Goal: Task Accomplishment & Management: Complete application form

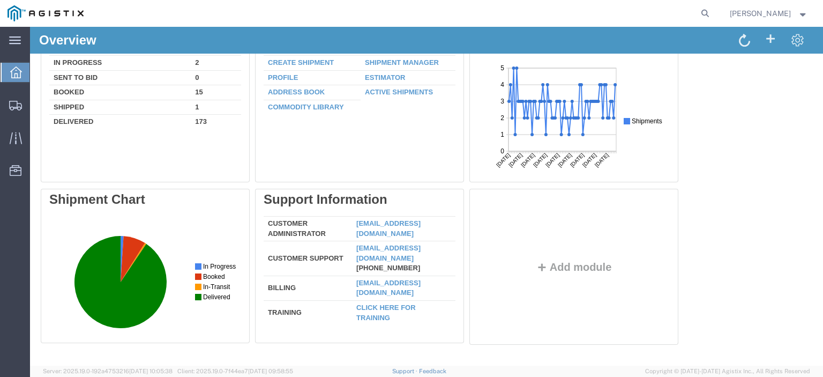
scroll to position [6, 0]
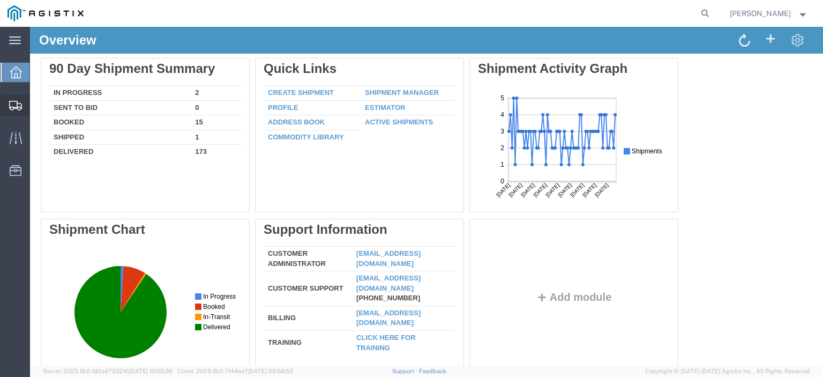
click at [0, 0] on span "Create from Template" at bounding box center [0, 0] width 0 height 0
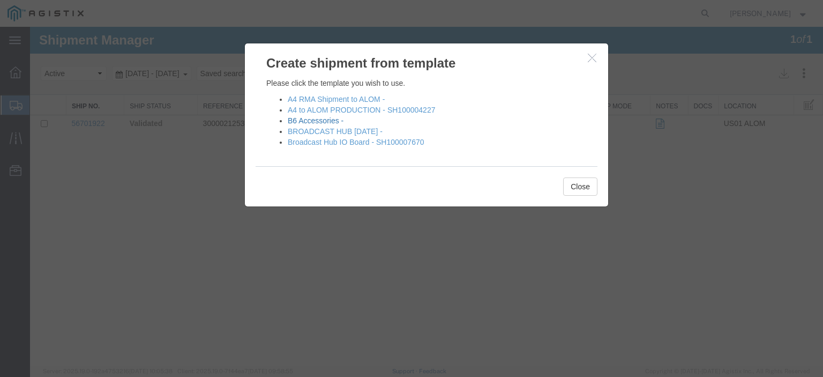
click at [302, 116] on link "B6 Accessories -" at bounding box center [316, 120] width 56 height 9
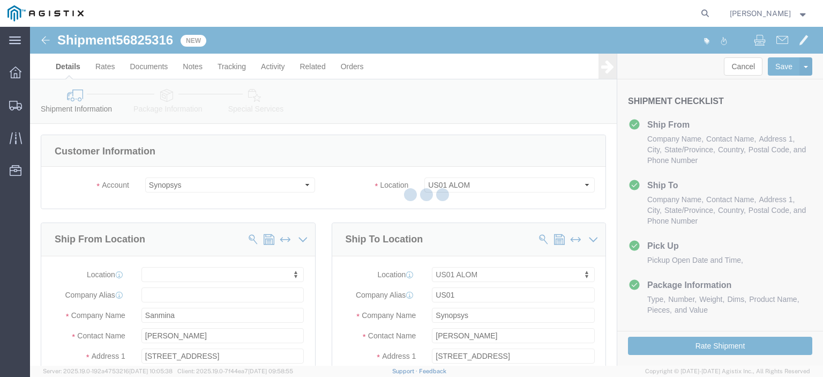
select select
select select "65511"
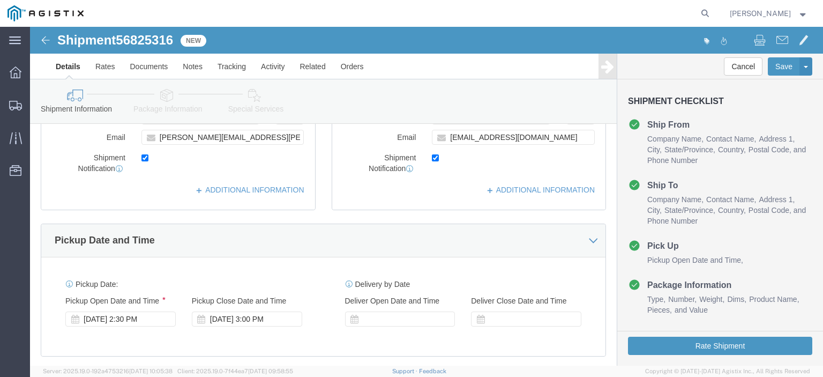
scroll to position [478, 0]
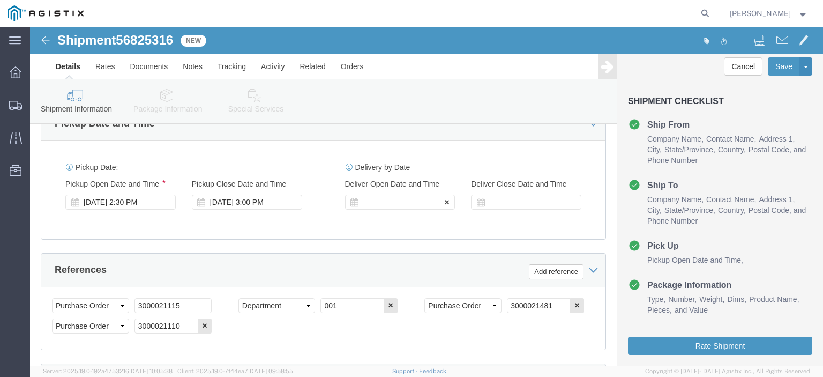
click div
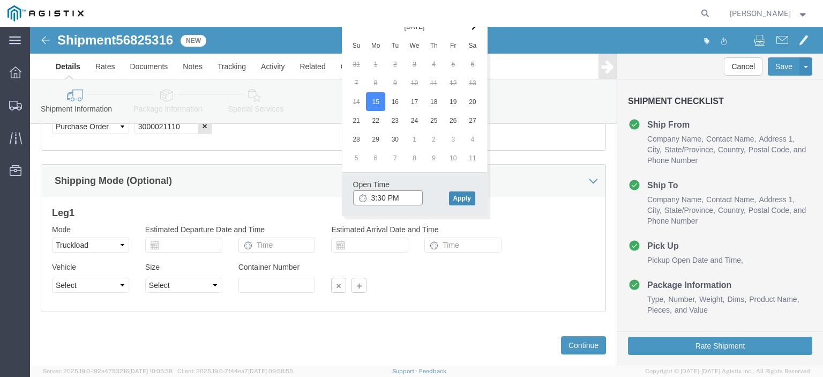
type input "3:30 PM"
click button "Apply"
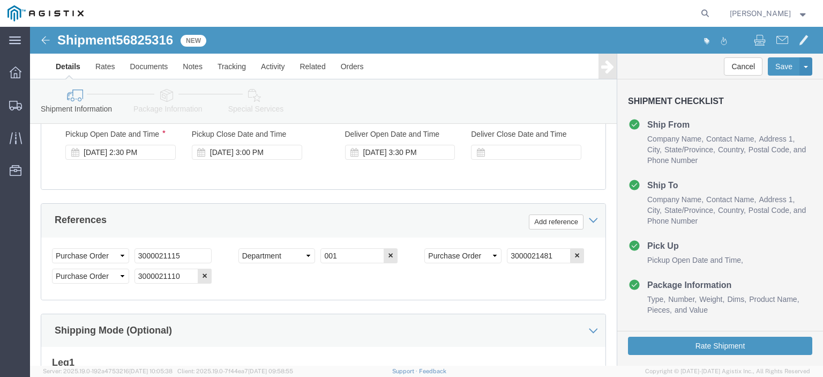
scroll to position [476, 0]
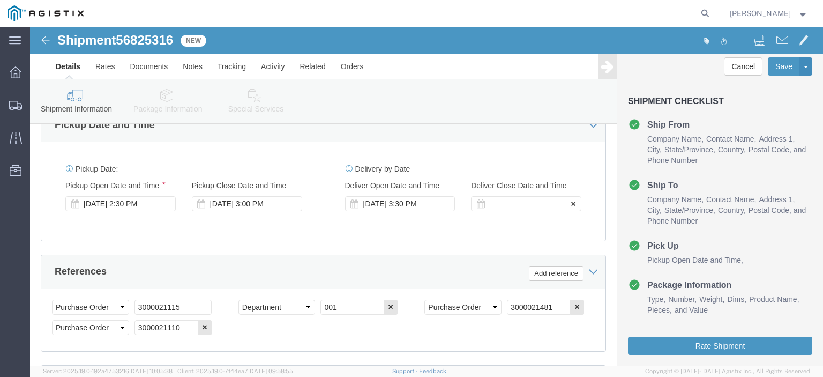
click div
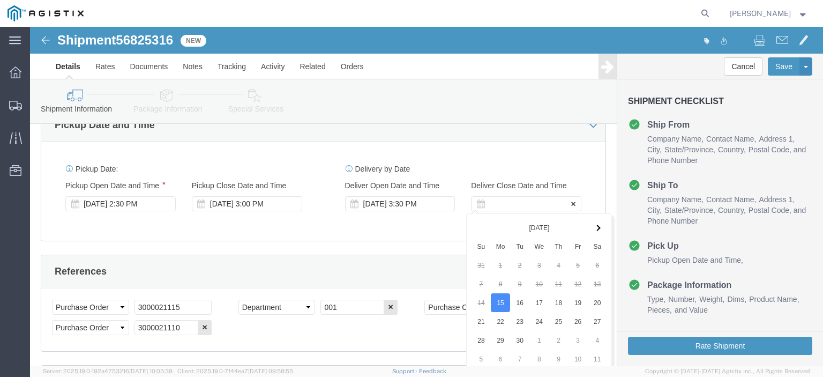
scroll to position [677, 0]
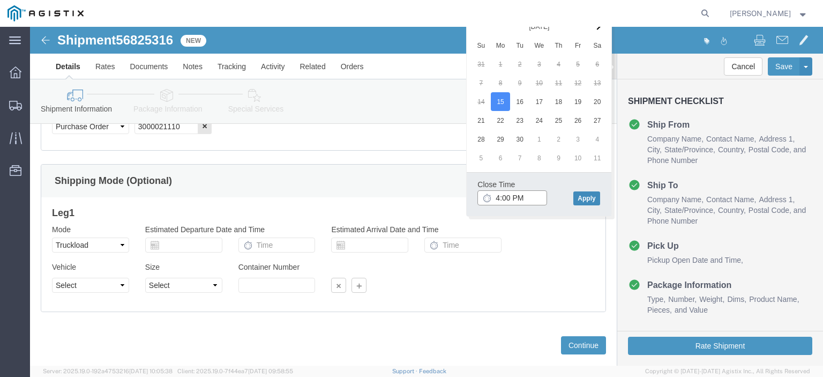
type input "4:00 PM"
click button "Apply"
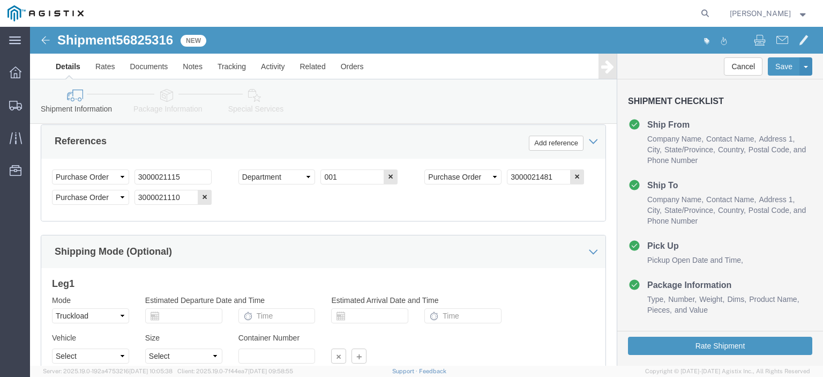
scroll to position [611, 0]
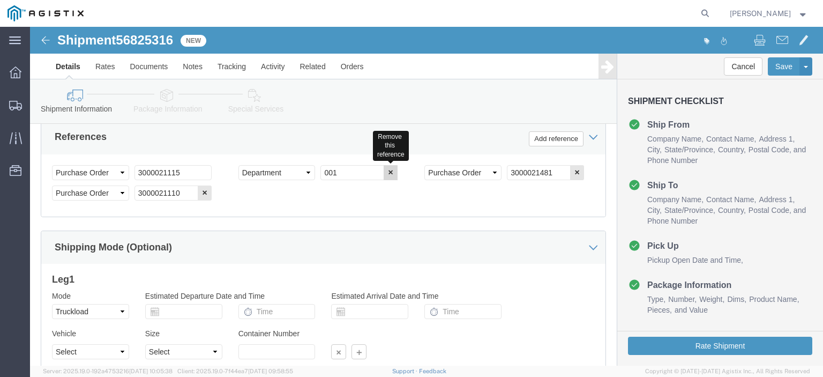
click button "button"
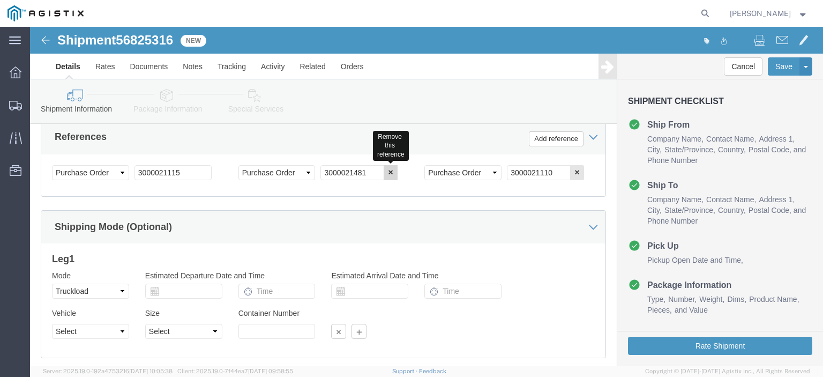
click button "button"
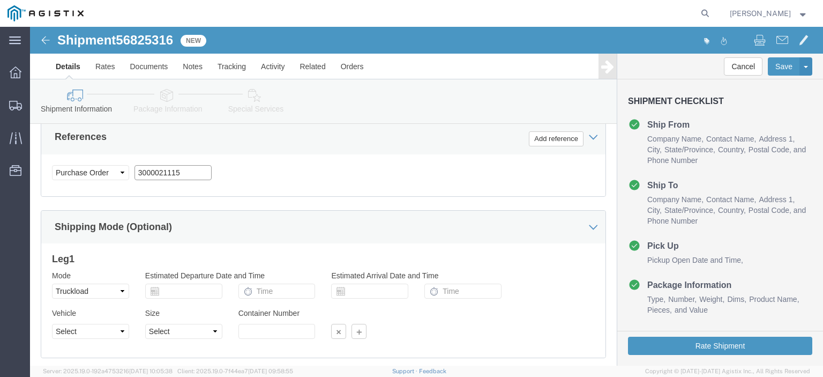
drag, startPoint x: 153, startPoint y: 150, endPoint x: 100, endPoint y: 151, distance: 53.1
click div "Select Account Type Activity ID Airline Appointment Number ASN Batch Request # …"
paste input "254"
type input "3000021254"
click button "Add reference"
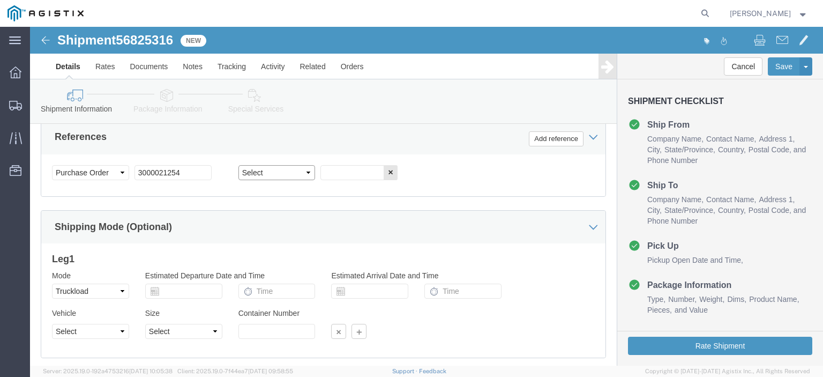
click select "Select Account Type Activity ID Airline Appointment Number ASN Batch Request # …"
select select "PURCHORD"
click select "Select Account Type Activity ID Airline Appointment Number ASN Batch Request # …"
click input "text"
paste input "3000021481"
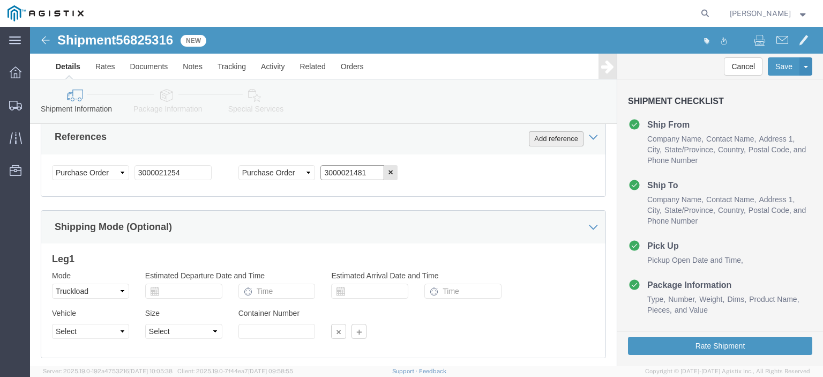
type input "3000021481"
click button "Add reference"
click select "Select Account Type Activity ID Airline Appointment Number ASN Batch Request # …"
select select "PURCHORD"
click select "Select Account Type Activity ID Airline Appointment Number ASN Batch Request # …"
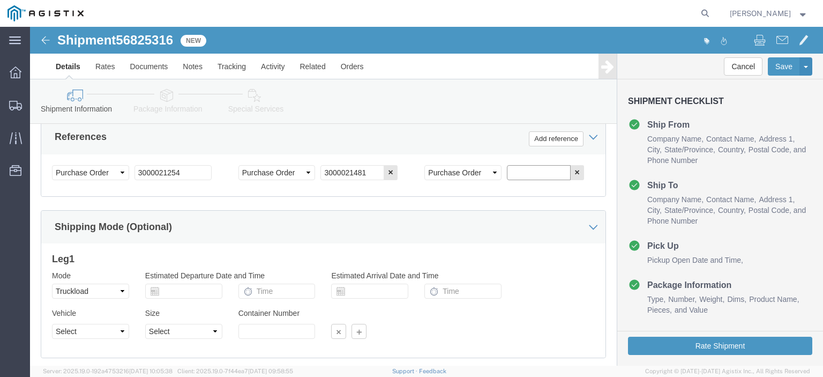
click input "text"
paste input "3000021114"
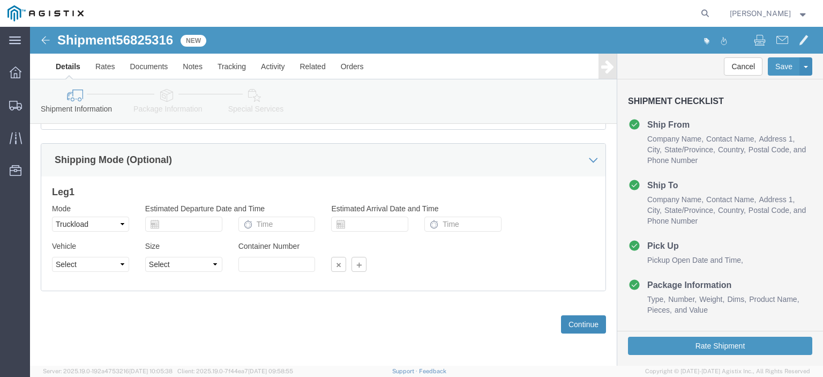
type input "3000021114"
click button "Continue"
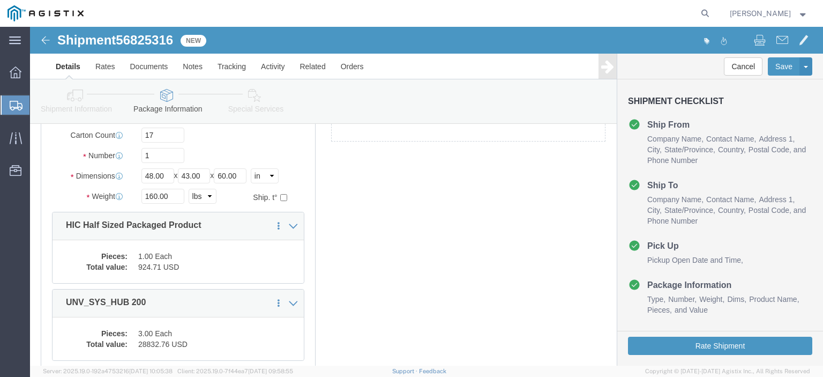
scroll to position [96, 0]
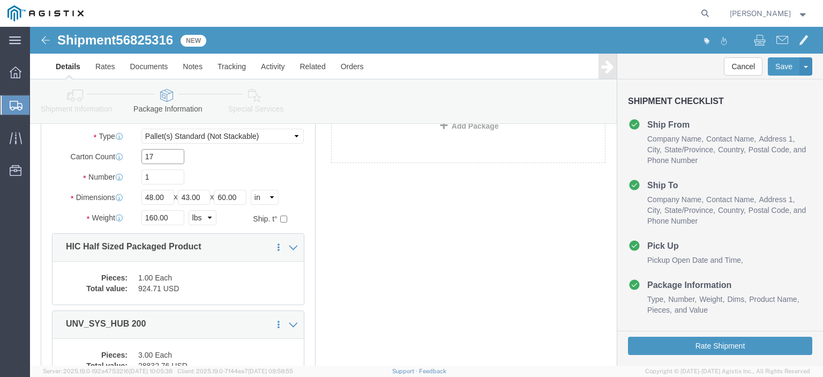
click input "17"
type input "18"
click div "Package Type Select Bale(s) Basket(s) Bolt(s) Bottle(s) Buckets Bulk Bundle(s) …"
click input "1"
click input "60.00"
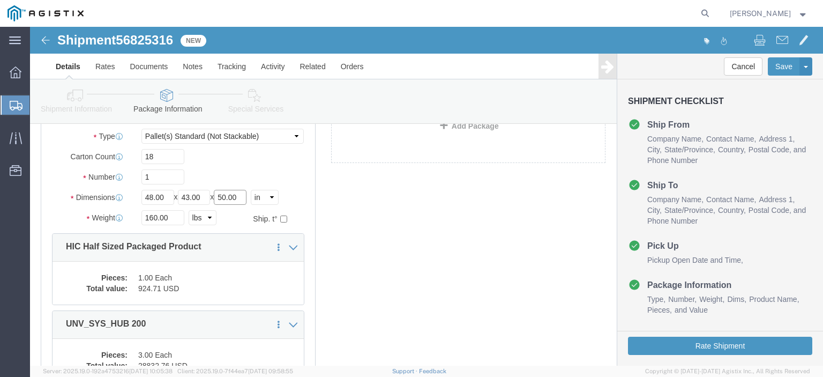
type input "50.00"
click input "160.00"
type input "180.00"
click div "1 x Pallet(s) Standard (Not Stackable) Package Type Select Bale(s) Basket(s) Bo…"
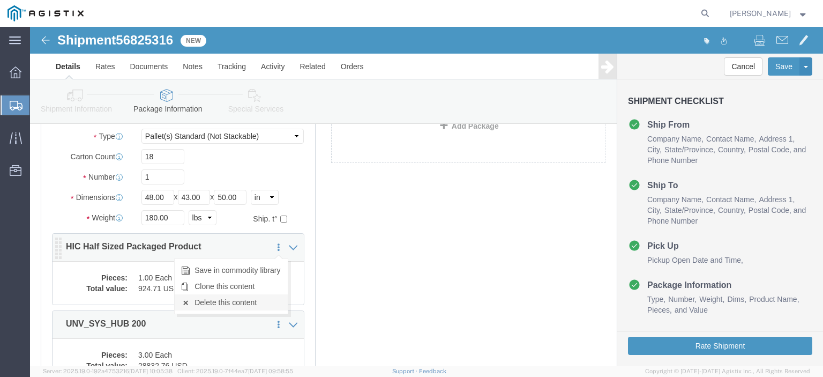
click link "Delete this content"
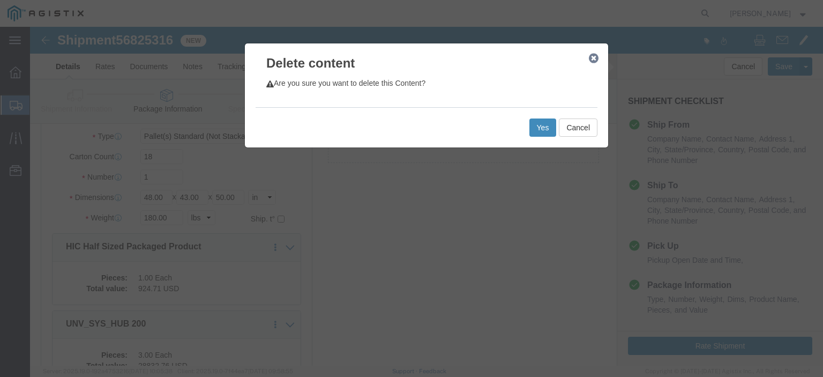
click button "Yes"
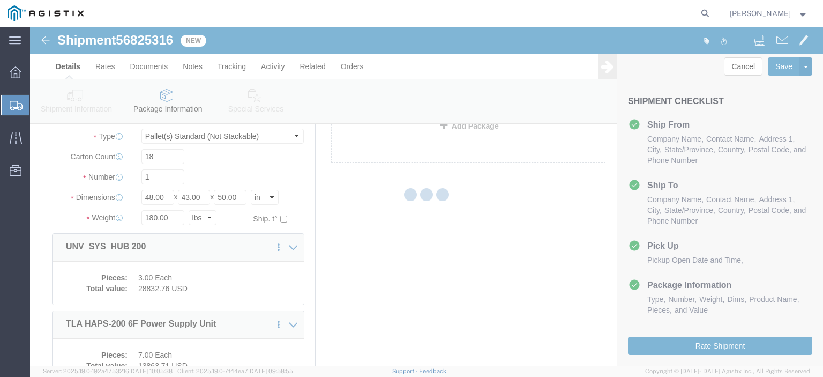
select select "PSNS"
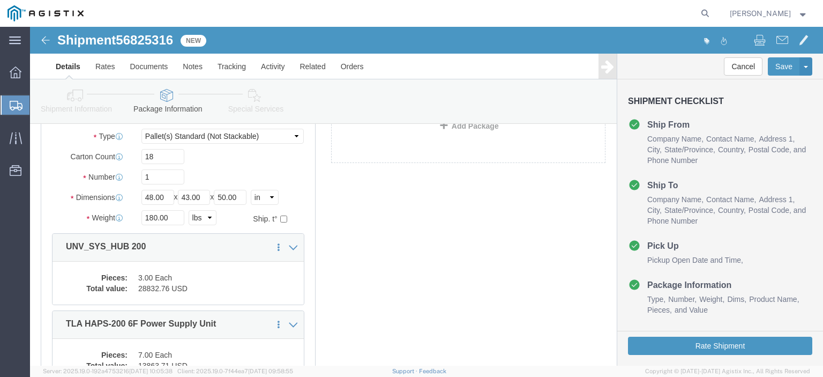
scroll to position [147, 0]
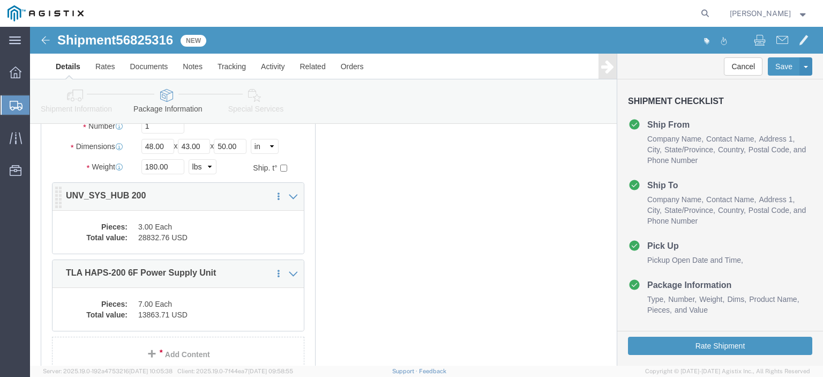
click dd "3.00 Each"
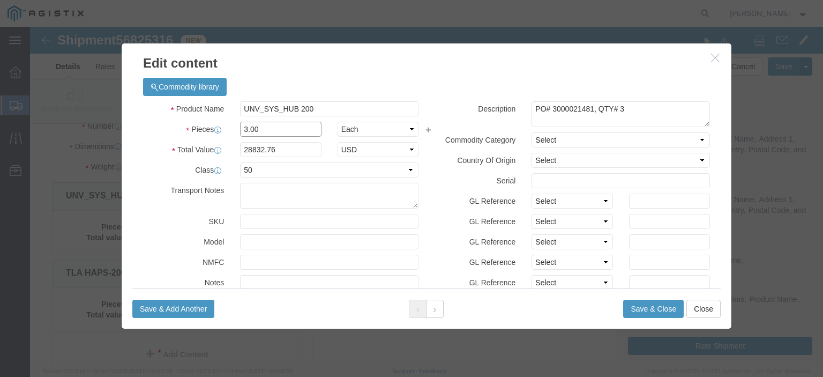
click input "3.00"
type input "1.00"
type input "9610.92"
click textarea "PO# 3000021481, QTY# 3"
type textarea "PO# 3000021481, QTY# 1"
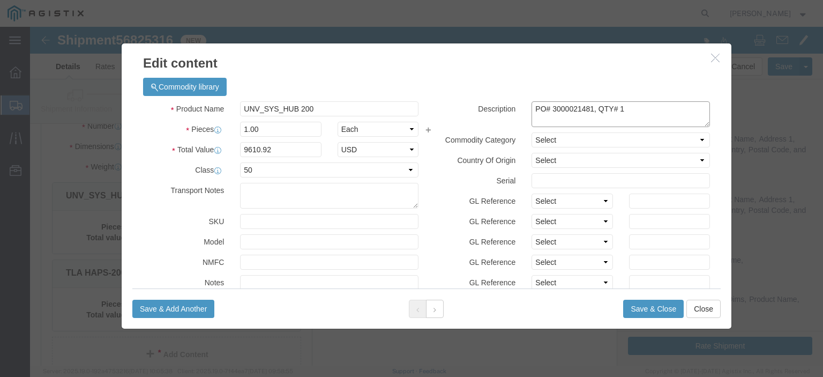
drag, startPoint x: 557, startPoint y: 82, endPoint x: 514, endPoint y: 87, distance: 43.1
click textarea "PO# 3000021481, QTY# 3"
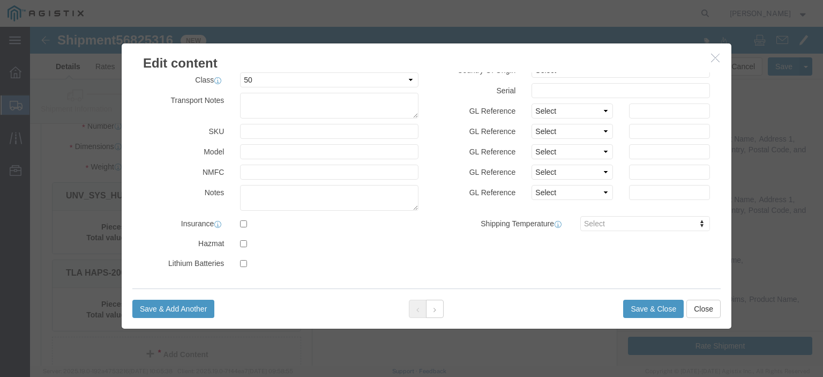
scroll to position [32, 0]
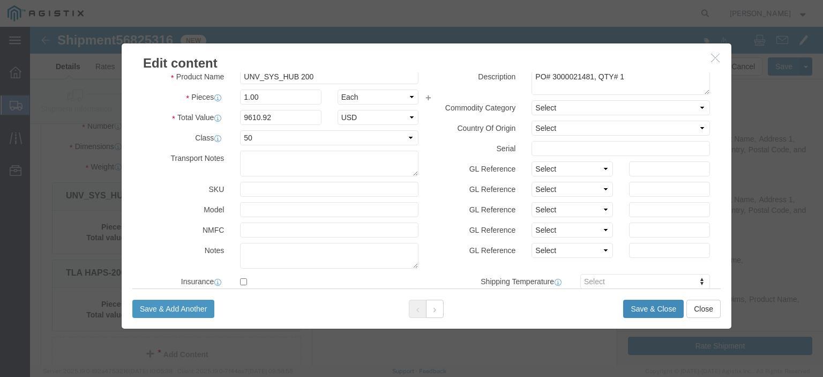
click button "Save & Close"
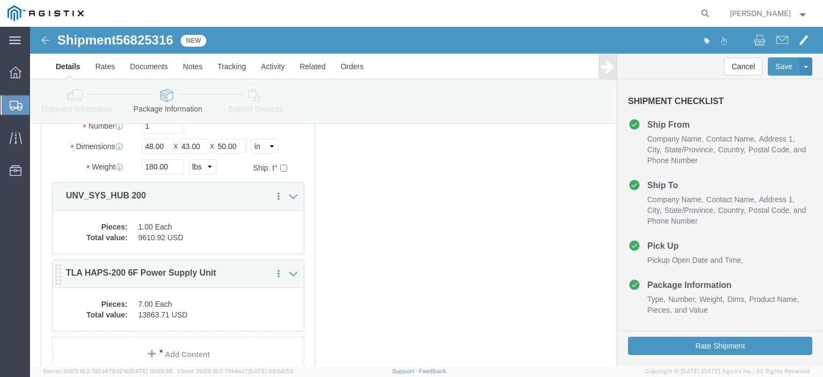
click dd "13863.71 USD"
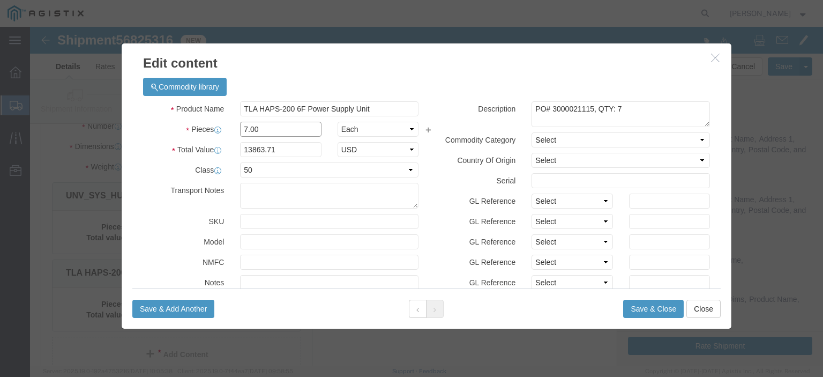
click input "7.00"
type input "12"
type input "23766.36"
drag, startPoint x: 555, startPoint y: 81, endPoint x: 515, endPoint y: 81, distance: 40.2
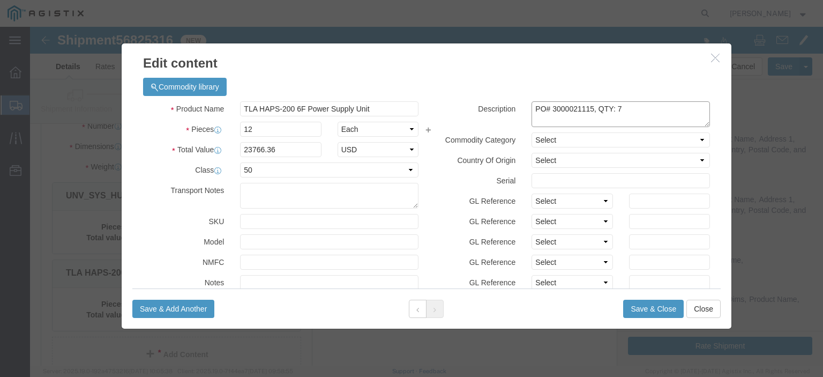
click textarea "PO# 3000021115, QTY: 7"
paste textarea "254"
click textarea "PO# 3000021115, QTY: 7"
type textarea "PO# 3000021254, QTY: 12"
click button "Save & Close"
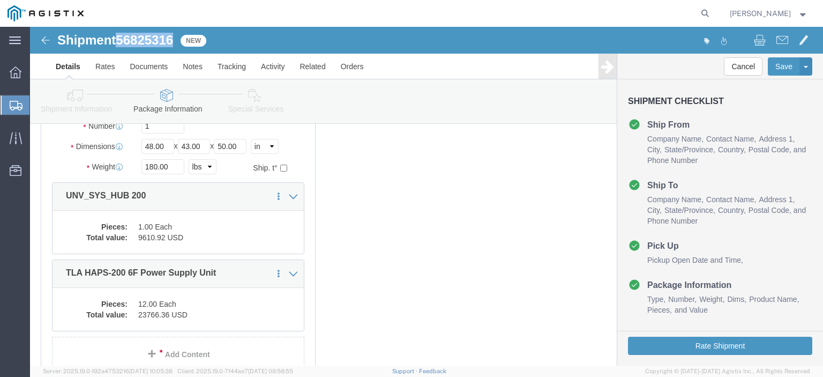
drag, startPoint x: 148, startPoint y: 7, endPoint x: 88, endPoint y: 10, distance: 60.1
click div "Shipment 56825316 New"
copy span "56825316"
click div "1 x Pallet(s) Standard (Not Stackable) Package Type Select Bale(s) Basket(s) Bo…"
click link "Add Content"
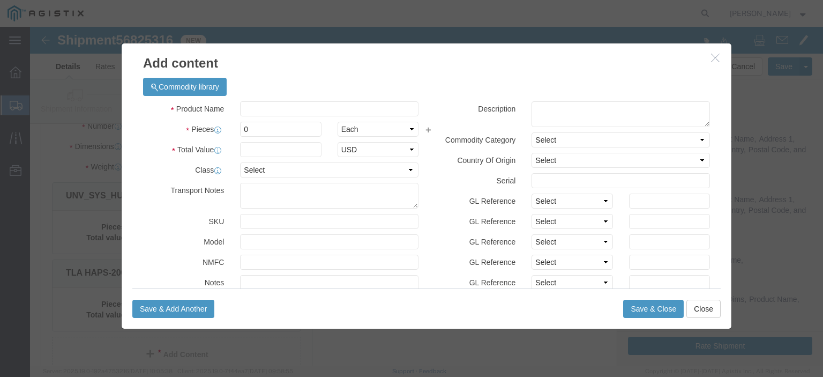
click div "Commodity library"
click input "text"
paste input "CLK_HUB_2-10"
type input "CLK_HUB_2-10"
click input "0"
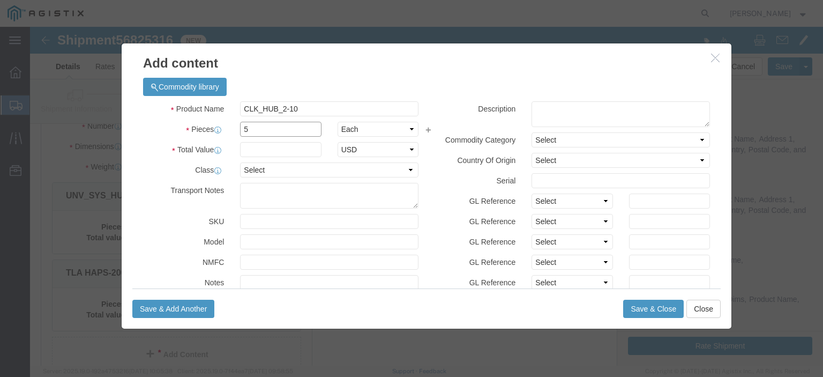
type input "5"
click input "text"
paste input "7,799.20"
type input "7,799.20"
click select "Select 50 55 60 65 70 85 92.5 100 125 175 250 300 400"
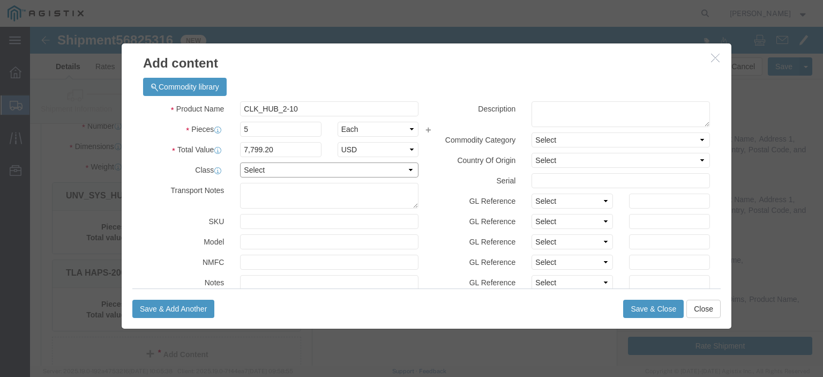
select select "50"
click select "Select 50 55 60 65 70 85 92.5 100 125 175 250 300 400"
click textarea
click textarea "PO#"
paste textarea "3000021114"
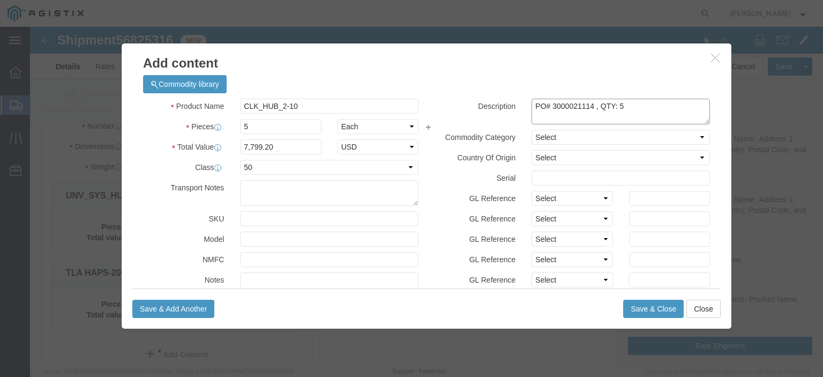
scroll to position [0, 0]
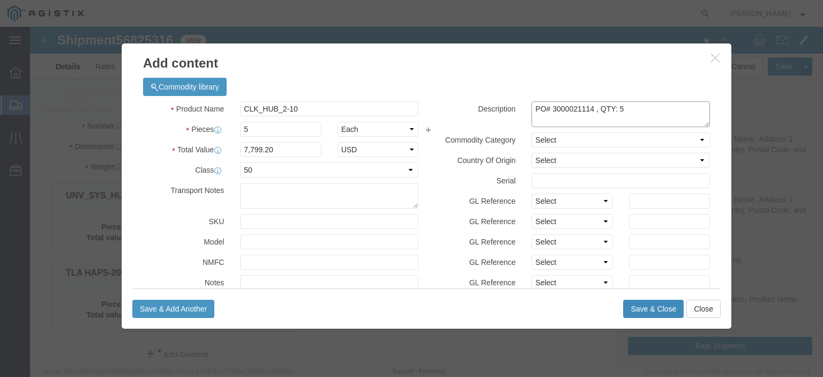
type textarea "PO# 3000021114 , QTY: 5"
click button "Save & Close"
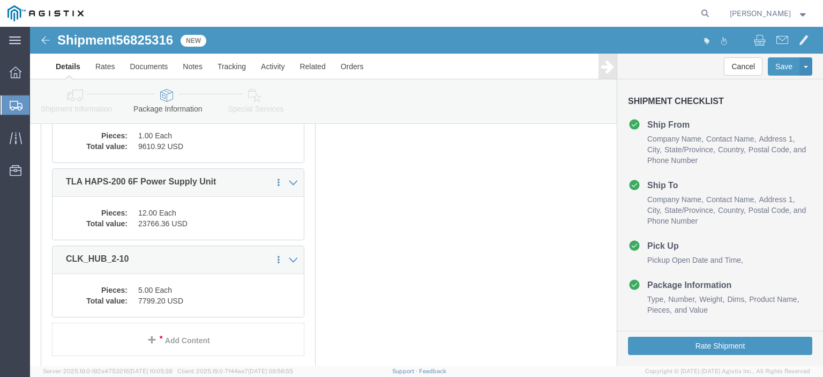
scroll to position [315, 0]
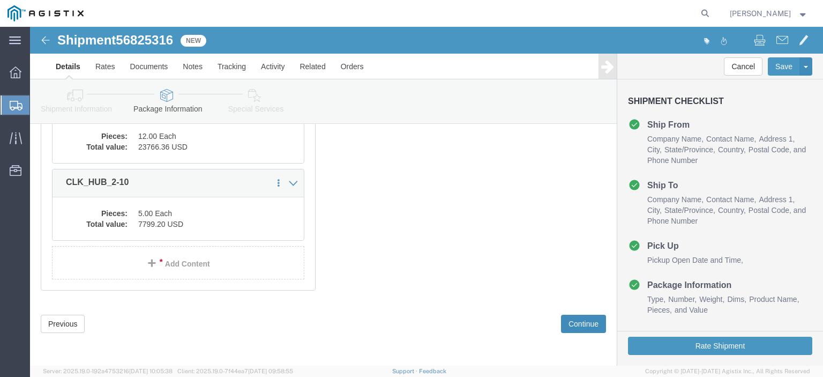
click button "Continue"
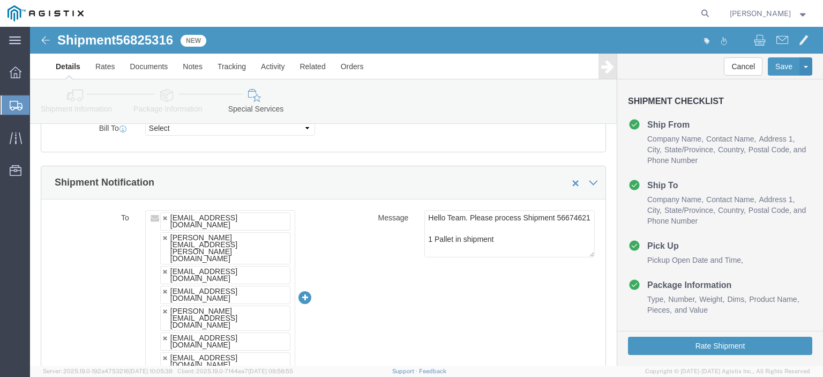
scroll to position [618, 0]
drag, startPoint x: 151, startPoint y: 15, endPoint x: 93, endPoint y: 13, distance: 57.9
click div "Shipment 56825316 New"
copy span "56825316"
drag, startPoint x: 429, startPoint y: 201, endPoint x: 383, endPoint y: 198, distance: 46.8
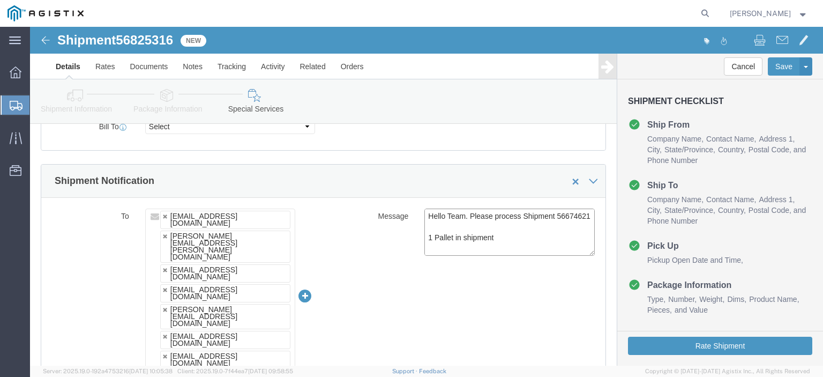
click div "Hello Team. Please process Shipment 56674621 1 Pallet in shipment Driver must s…"
paste textarea "825316"
type textarea "Hello Team. Please process Shipment 56825316 1 Pallet in shipment Driver must s…"
click label "Message"
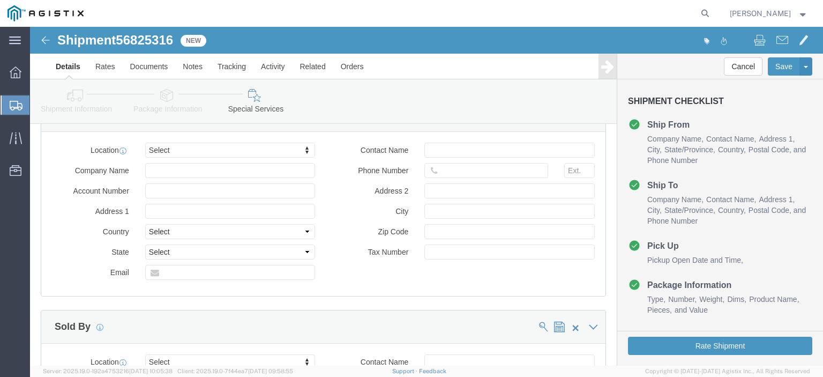
scroll to position [1201, 0]
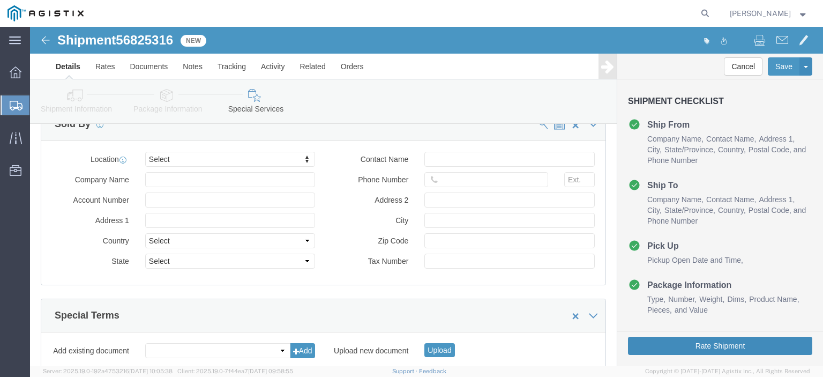
click button "Rate Shipment"
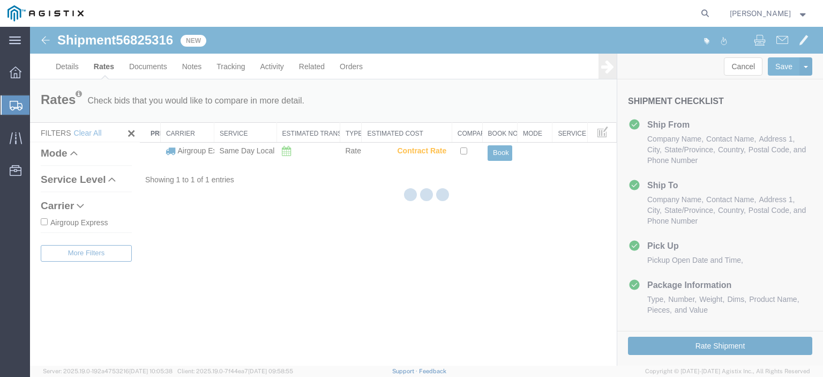
scroll to position [0, 0]
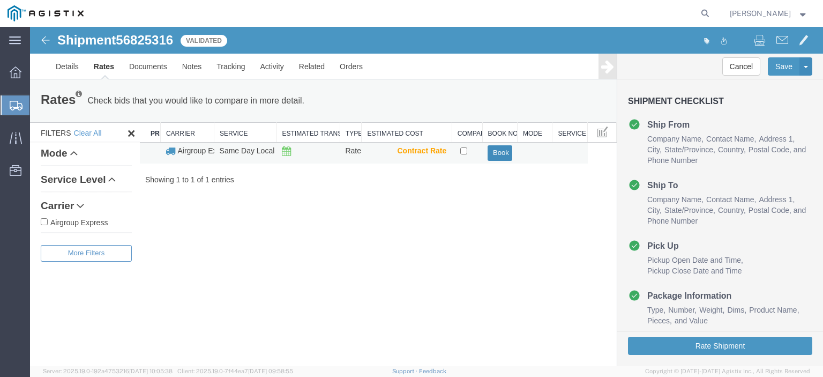
click at [502, 152] on button "Book" at bounding box center [500, 153] width 24 height 16
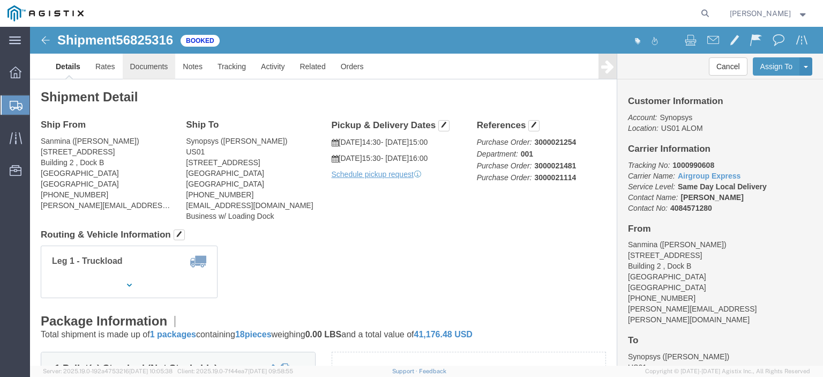
click link "Documents"
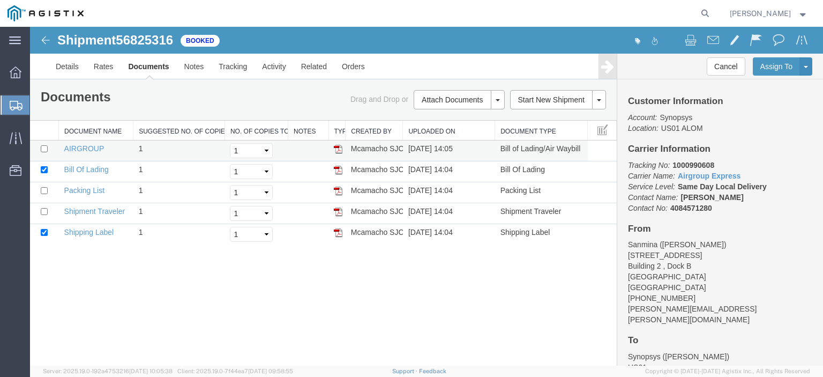
click at [90, 143] on td "AIRGROUP" at bounding box center [96, 150] width 74 height 21
click at [88, 147] on link "AIRGROUP" at bounding box center [84, 148] width 40 height 9
